Goal: Transaction & Acquisition: Purchase product/service

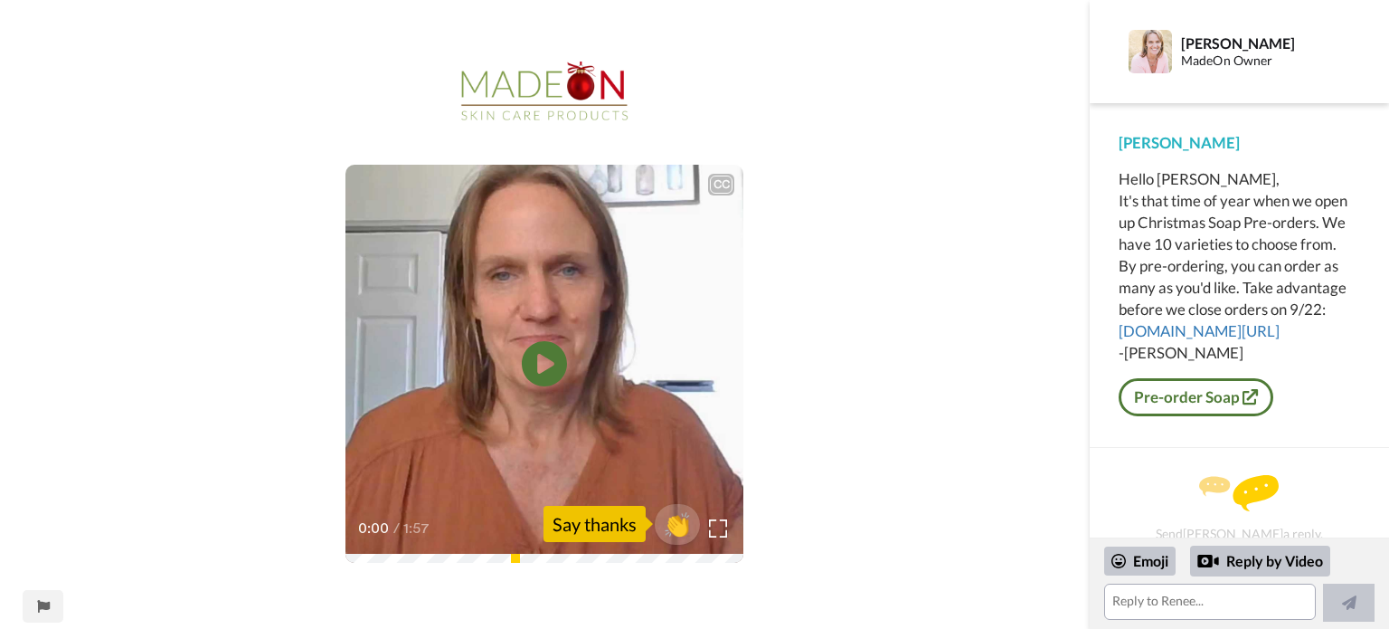
click at [542, 364] on icon "Play/Pause" at bounding box center [544, 363] width 45 height 81
click at [578, 350] on video at bounding box center [544, 364] width 398 height 398
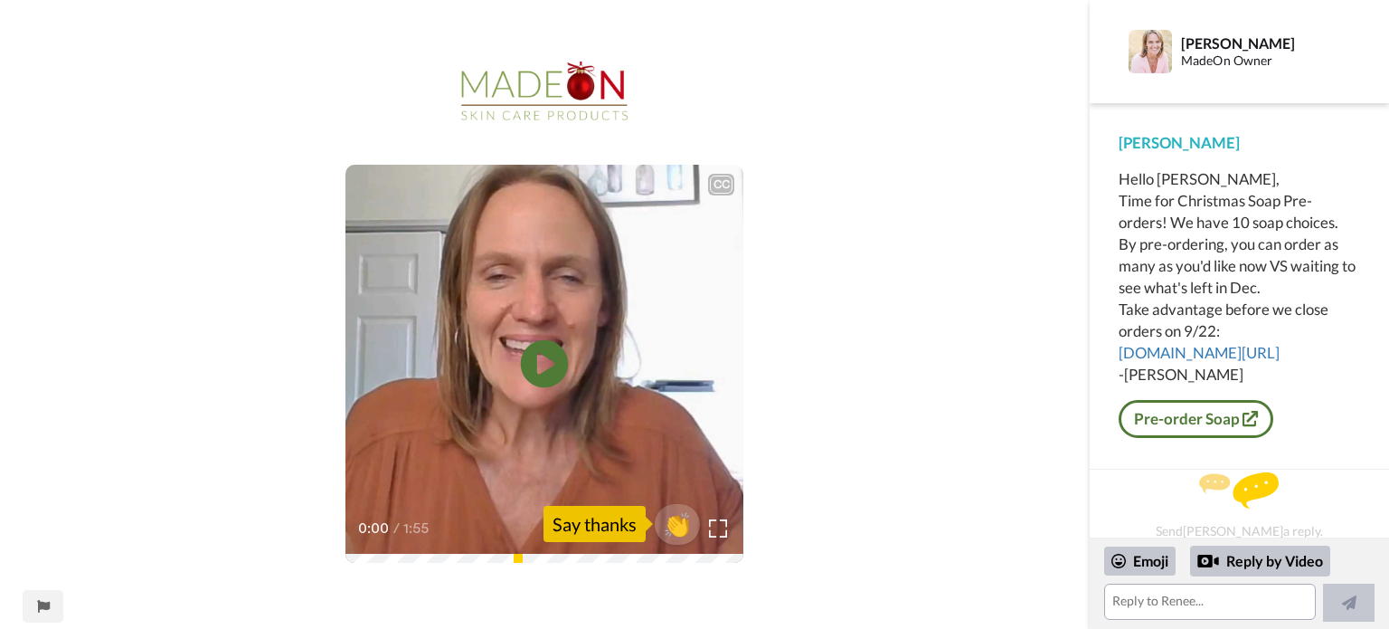
click at [550, 369] on icon at bounding box center [545, 363] width 48 height 48
click at [550, 369] on icon "Play/Pause" at bounding box center [545, 363] width 48 height 86
click at [1181, 431] on link "Pre-order Soap" at bounding box center [1196, 419] width 155 height 38
